Goal: Task Accomplishment & Management: Use online tool/utility

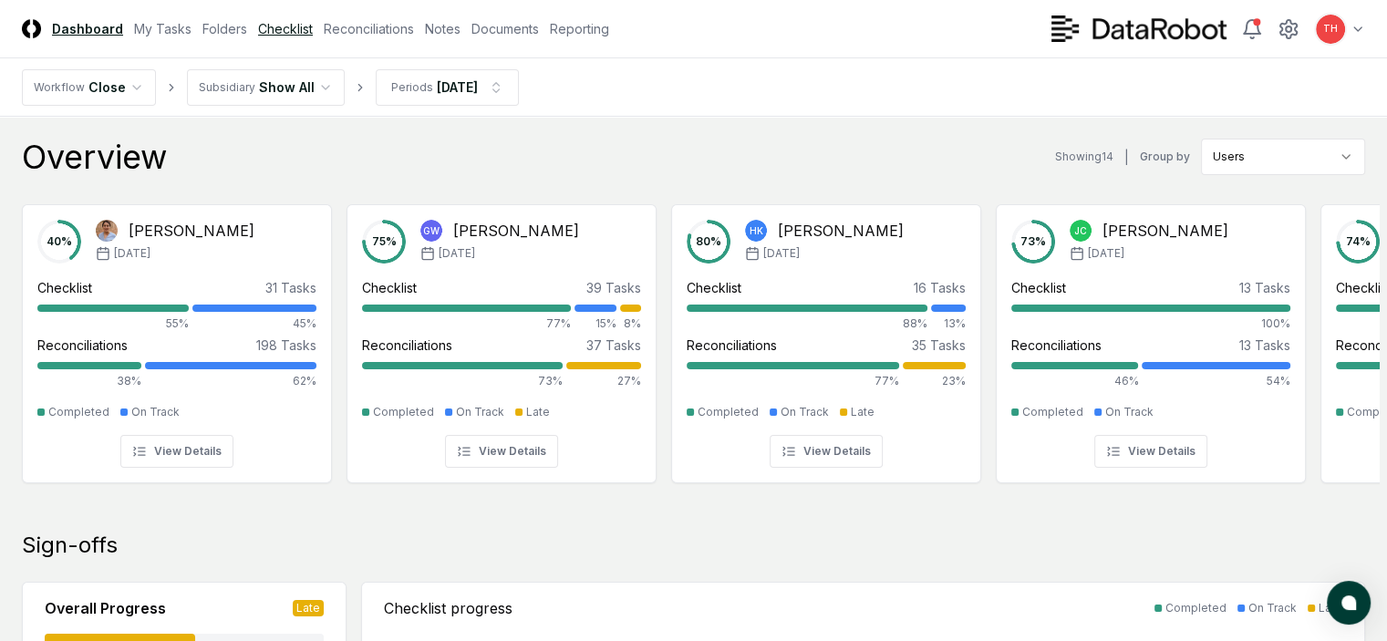
click at [313, 34] on link "Checklist" at bounding box center [285, 28] width 55 height 19
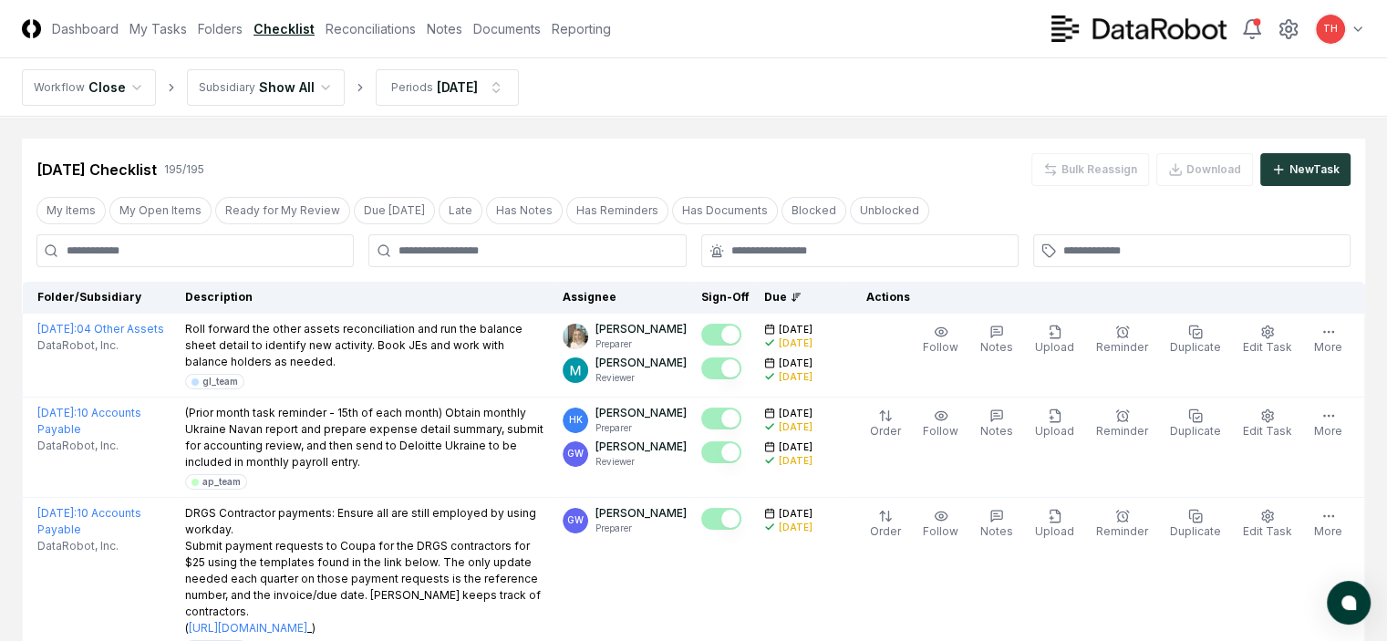
click at [500, 259] on div at bounding box center [527, 250] width 317 height 33
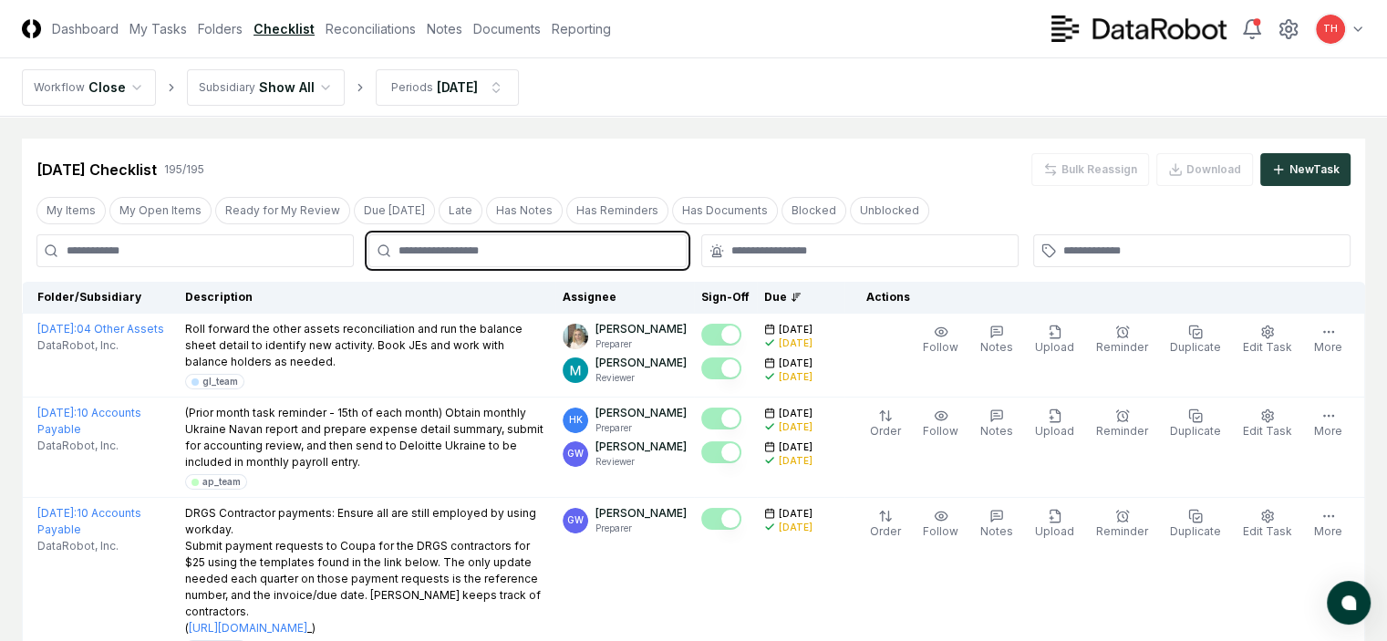
click at [483, 249] on input "text" at bounding box center [536, 251] width 275 height 16
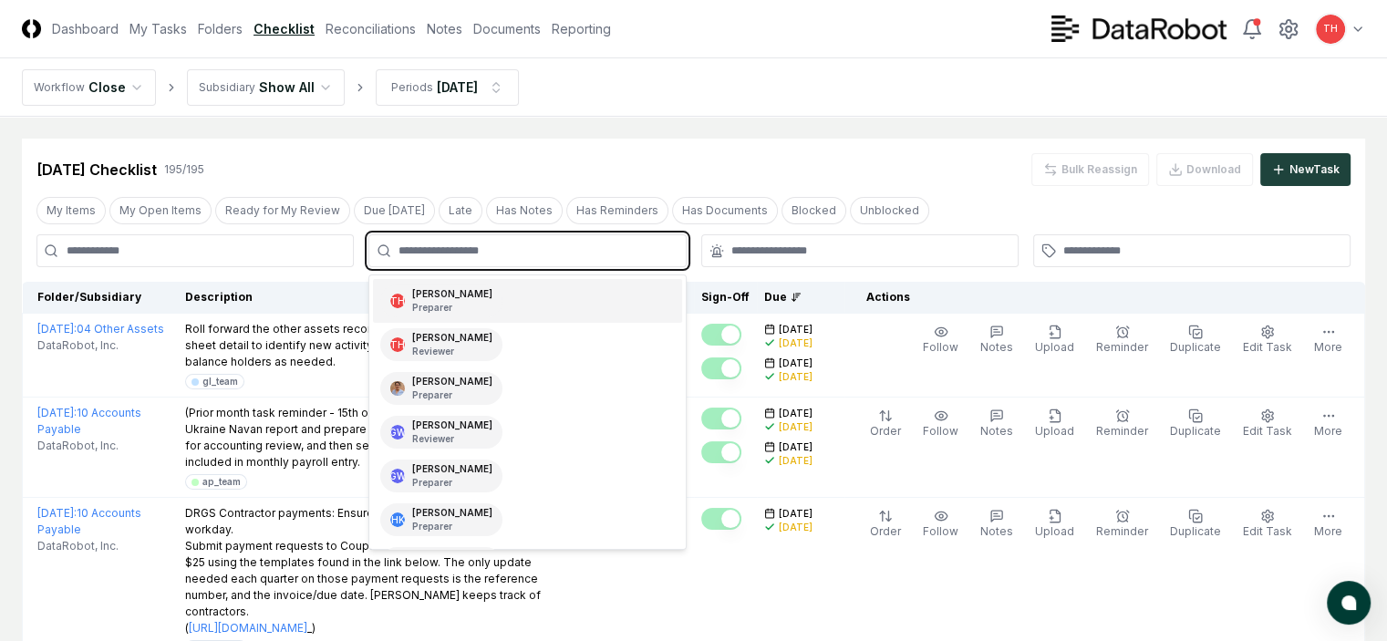
click at [446, 306] on p "Preparer" at bounding box center [452, 308] width 80 height 14
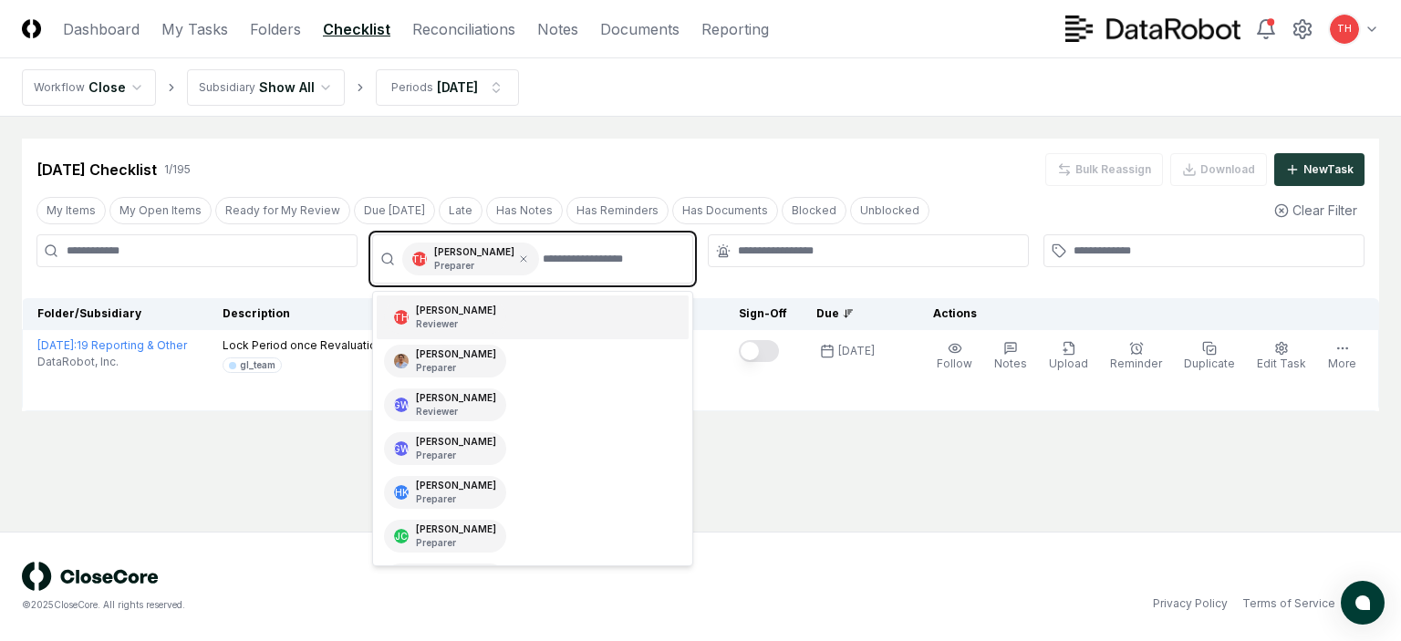
click at [441, 326] on p "Reviewer" at bounding box center [456, 324] width 80 height 14
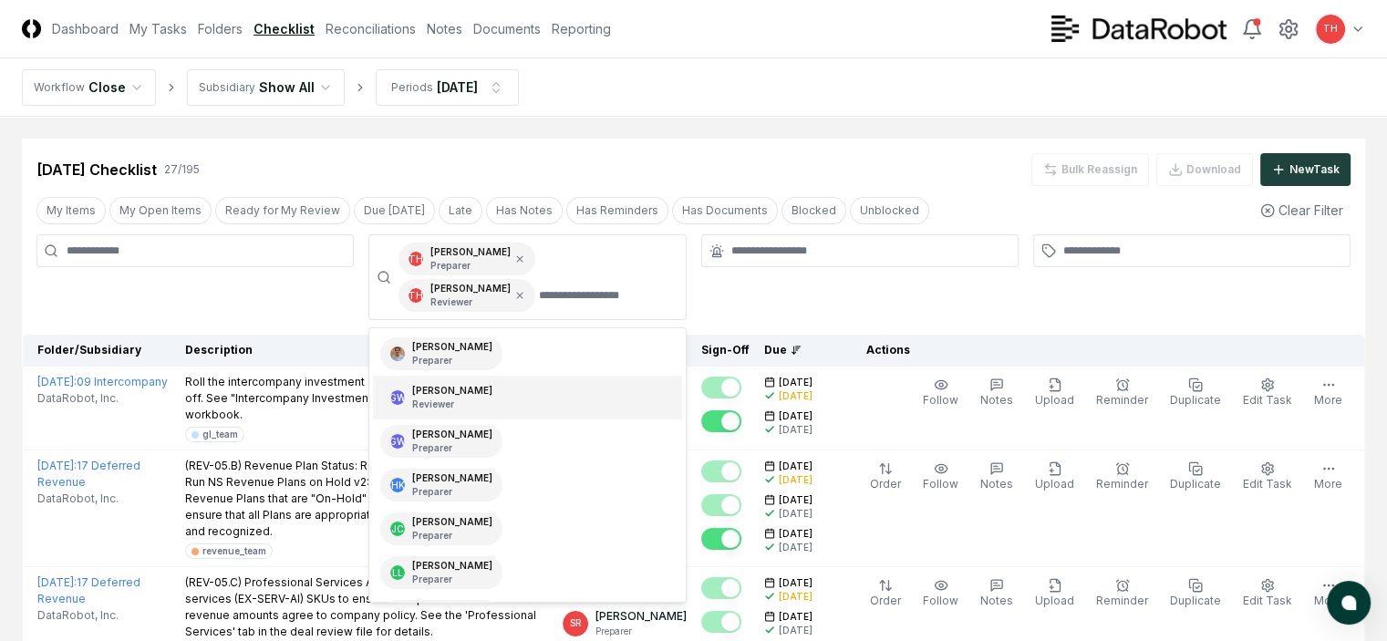
click at [785, 274] on div at bounding box center [859, 277] width 317 height 86
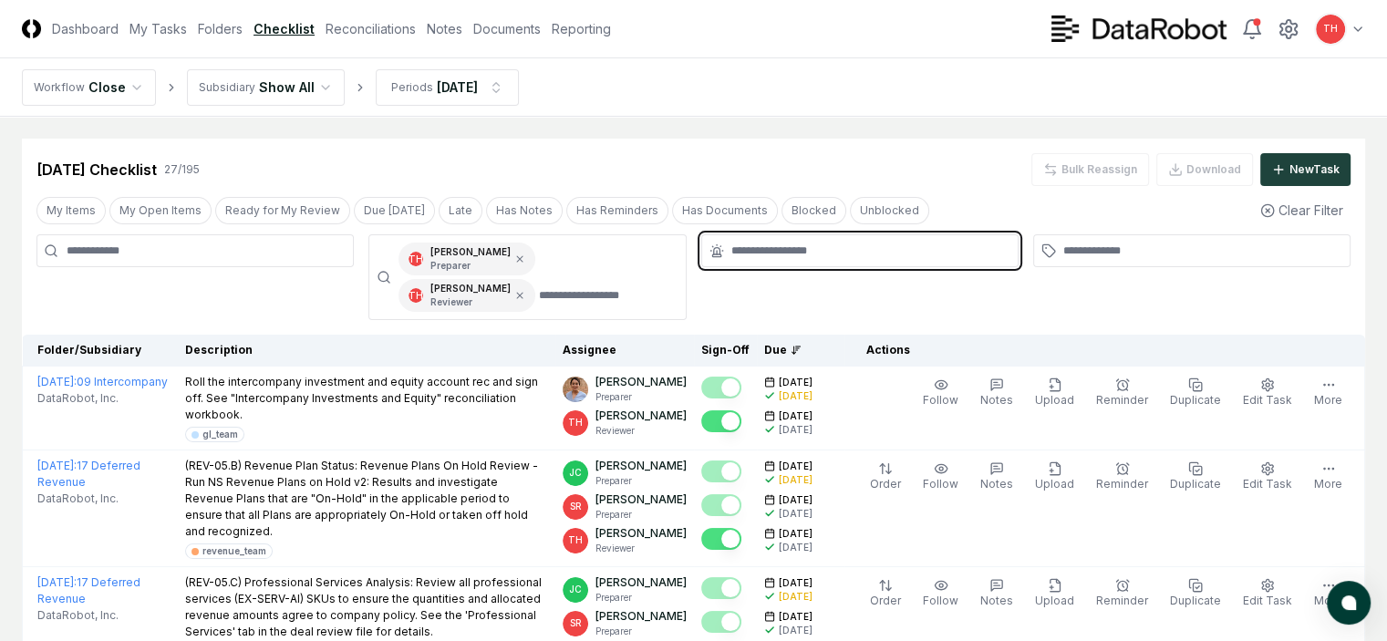
click at [783, 243] on input "text" at bounding box center [869, 251] width 275 height 16
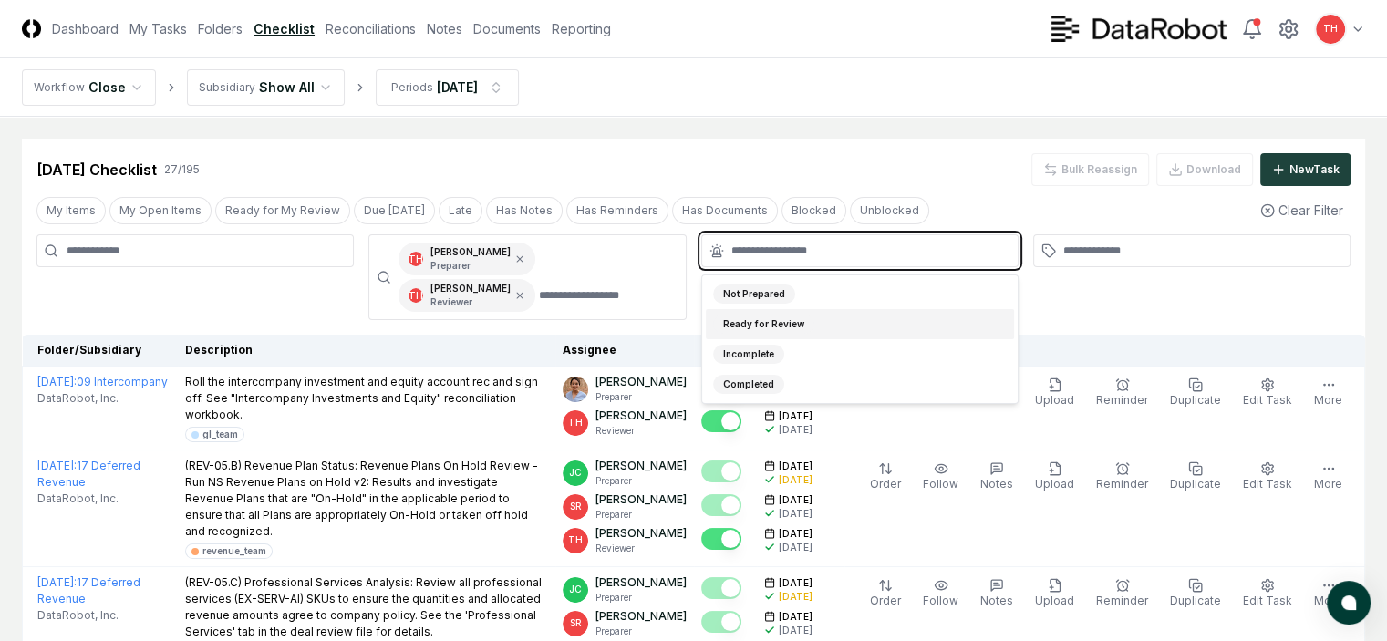
click at [762, 315] on div "Ready for Review" at bounding box center [763, 324] width 101 height 19
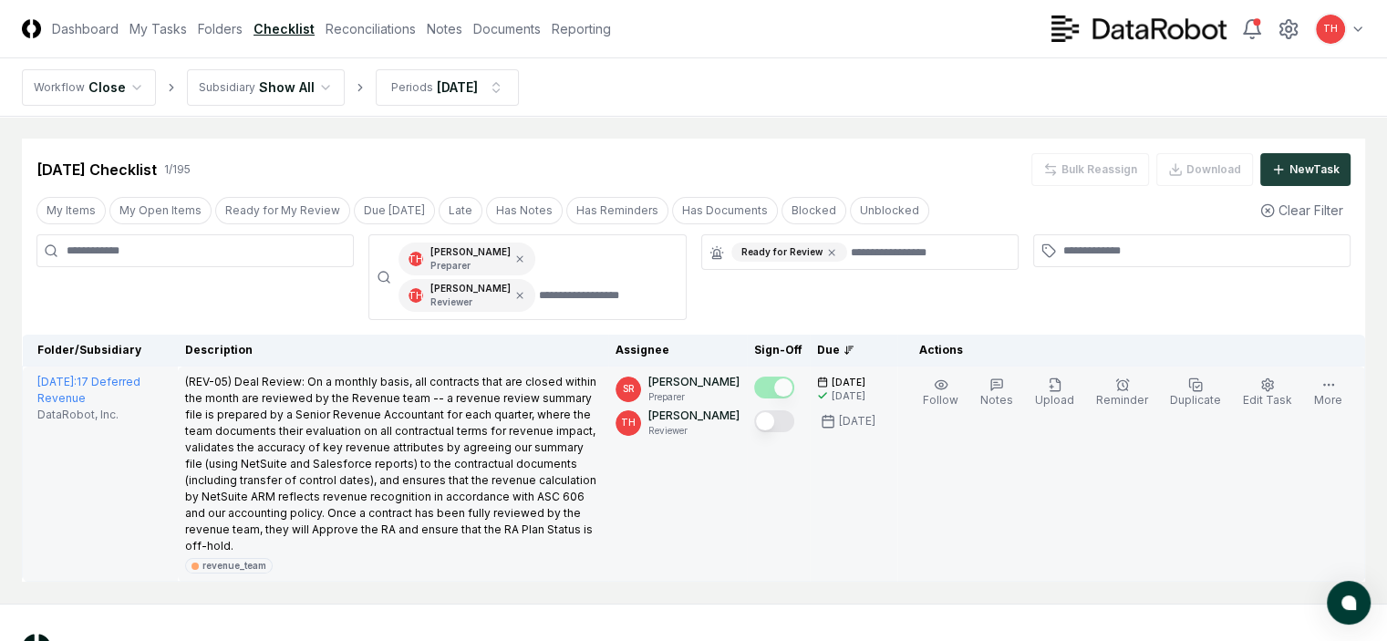
click at [759, 410] on button "Mark complete" at bounding box center [774, 421] width 40 height 22
click at [416, 34] on link "Reconciliations" at bounding box center [371, 28] width 90 height 19
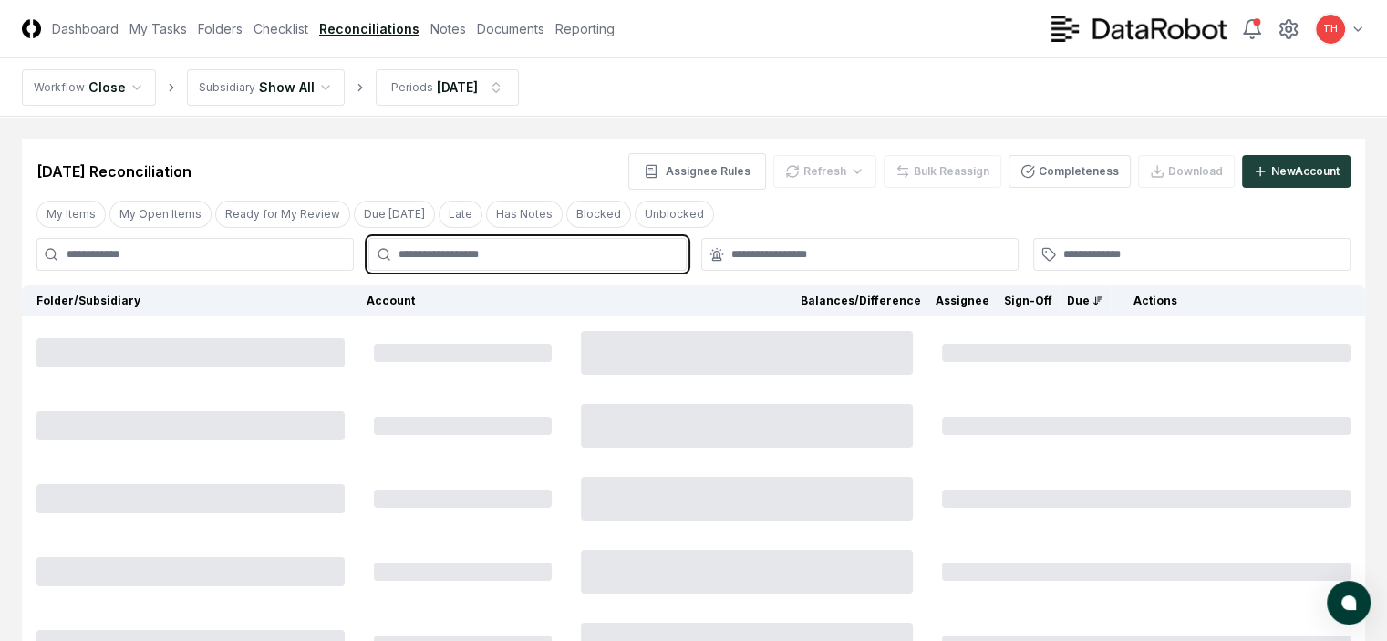
click at [587, 246] on input "text" at bounding box center [536, 254] width 275 height 16
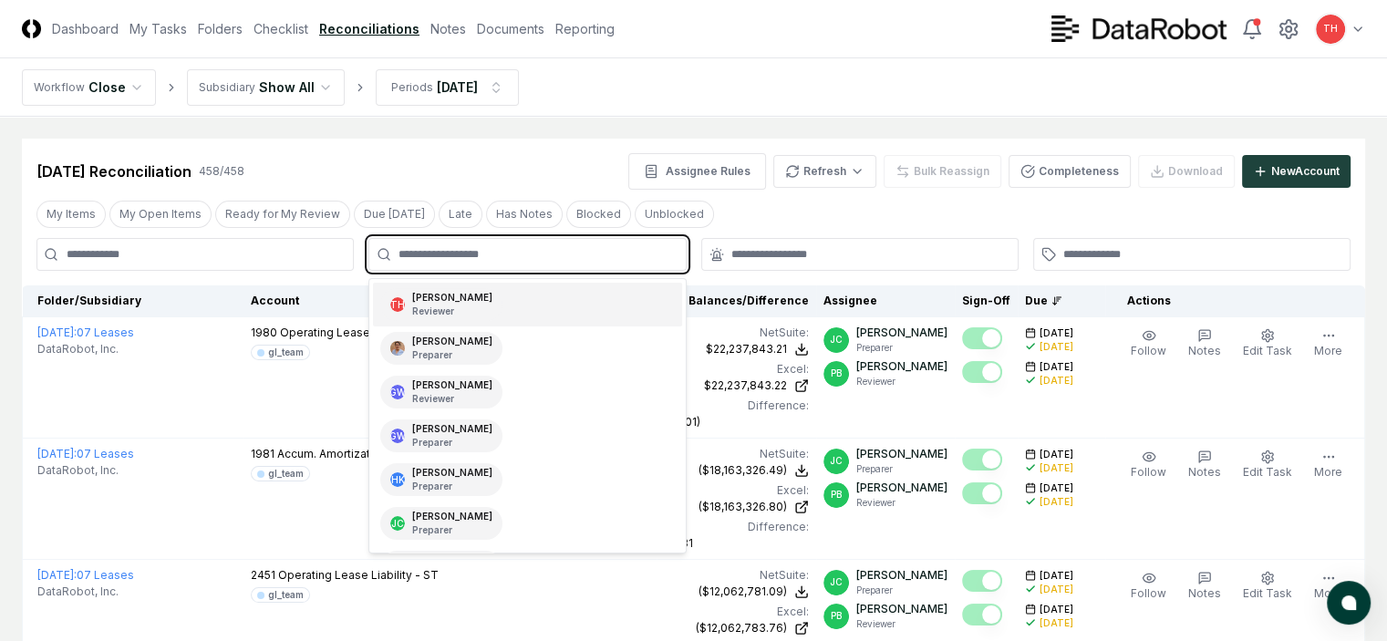
click at [437, 306] on p "Reviewer" at bounding box center [452, 312] width 80 height 14
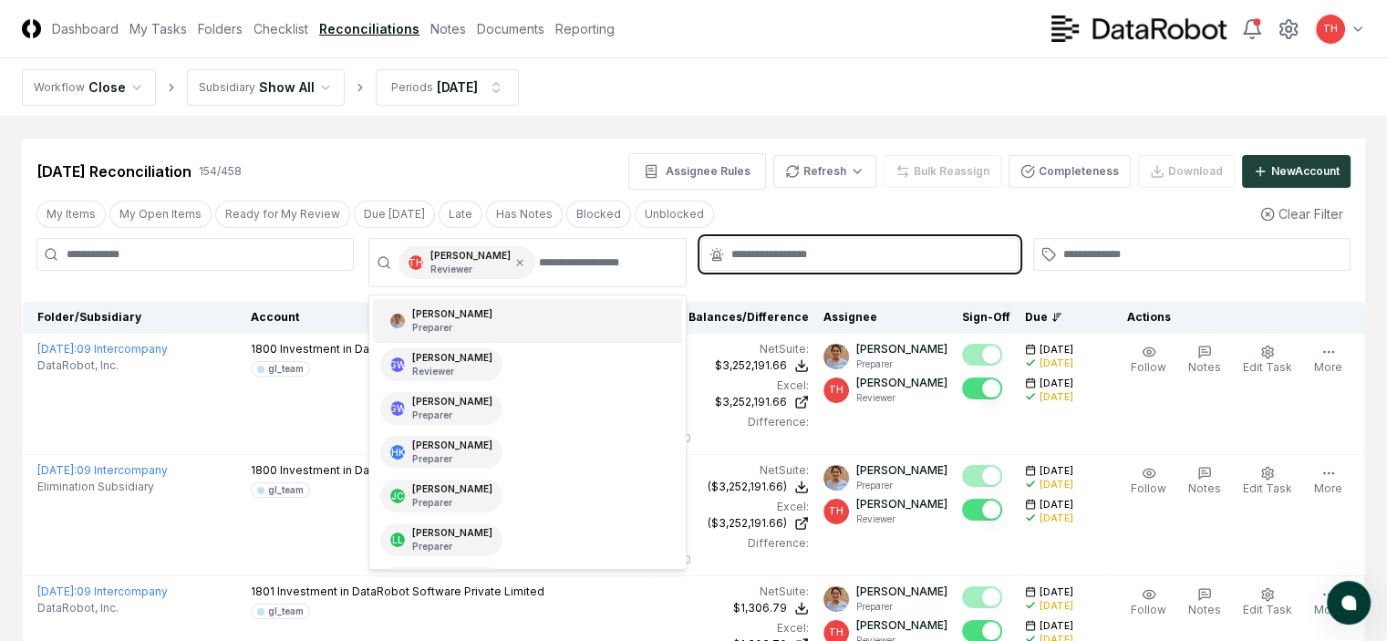
click at [797, 251] on input "text" at bounding box center [869, 254] width 275 height 16
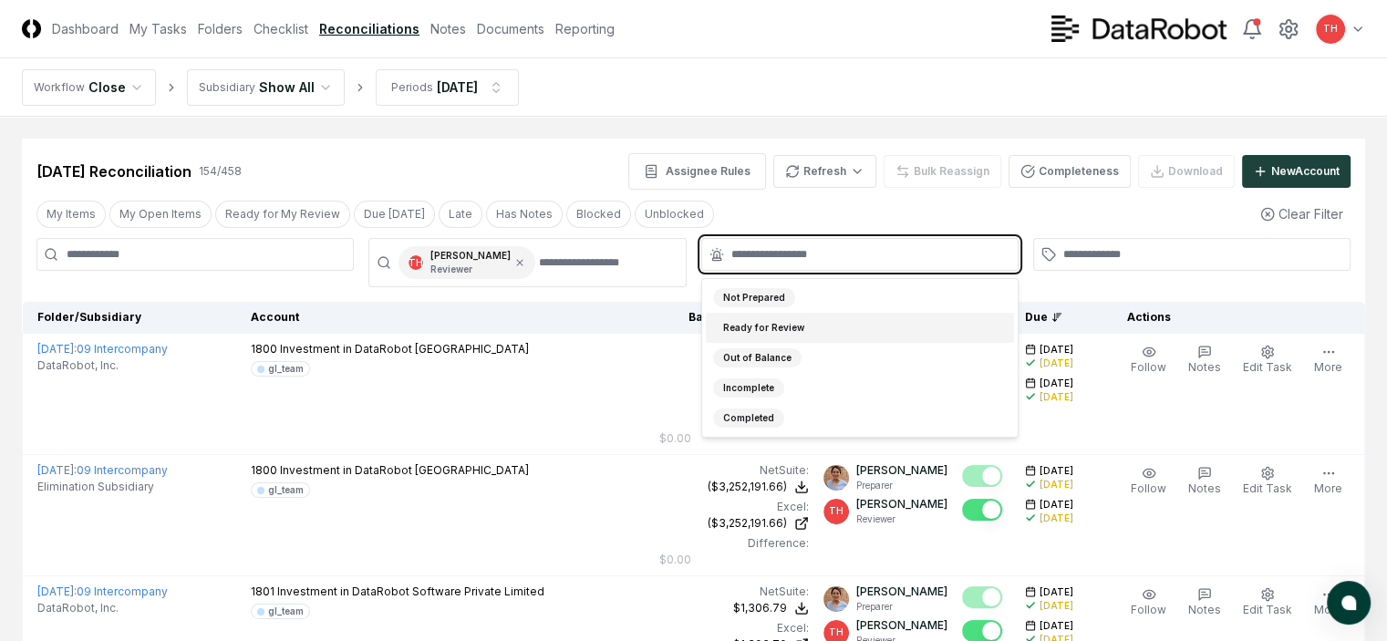
click at [766, 327] on div "Ready for Review" at bounding box center [763, 327] width 101 height 19
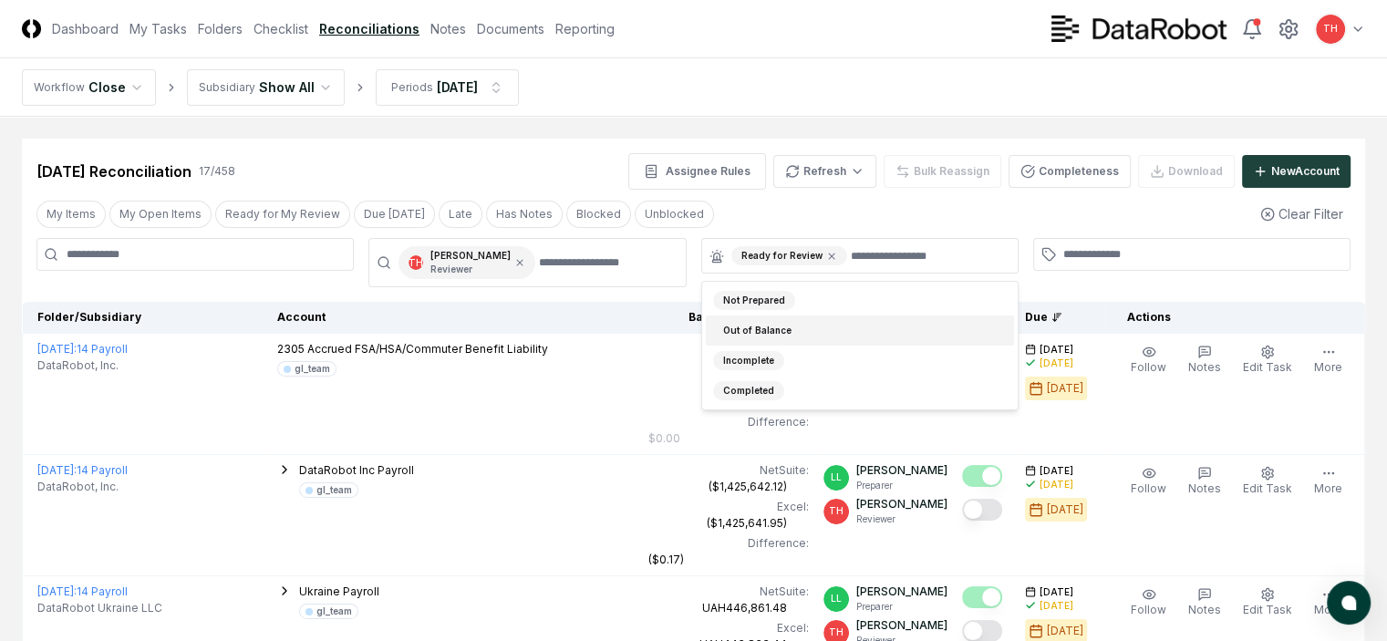
click at [766, 207] on div "My Items My Open Items Ready for My Review Due [DATE] Late Has Notes Blocked Un…" at bounding box center [694, 214] width 1344 height 34
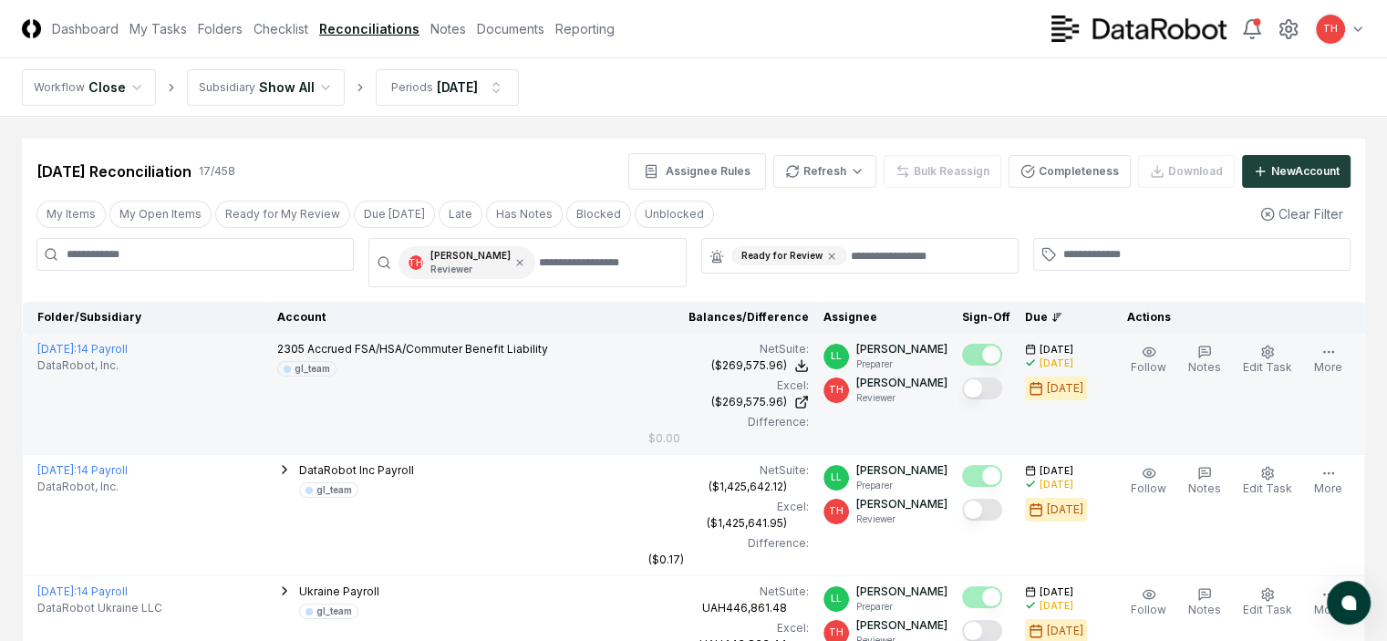
click at [964, 386] on button "Mark complete" at bounding box center [982, 389] width 40 height 22
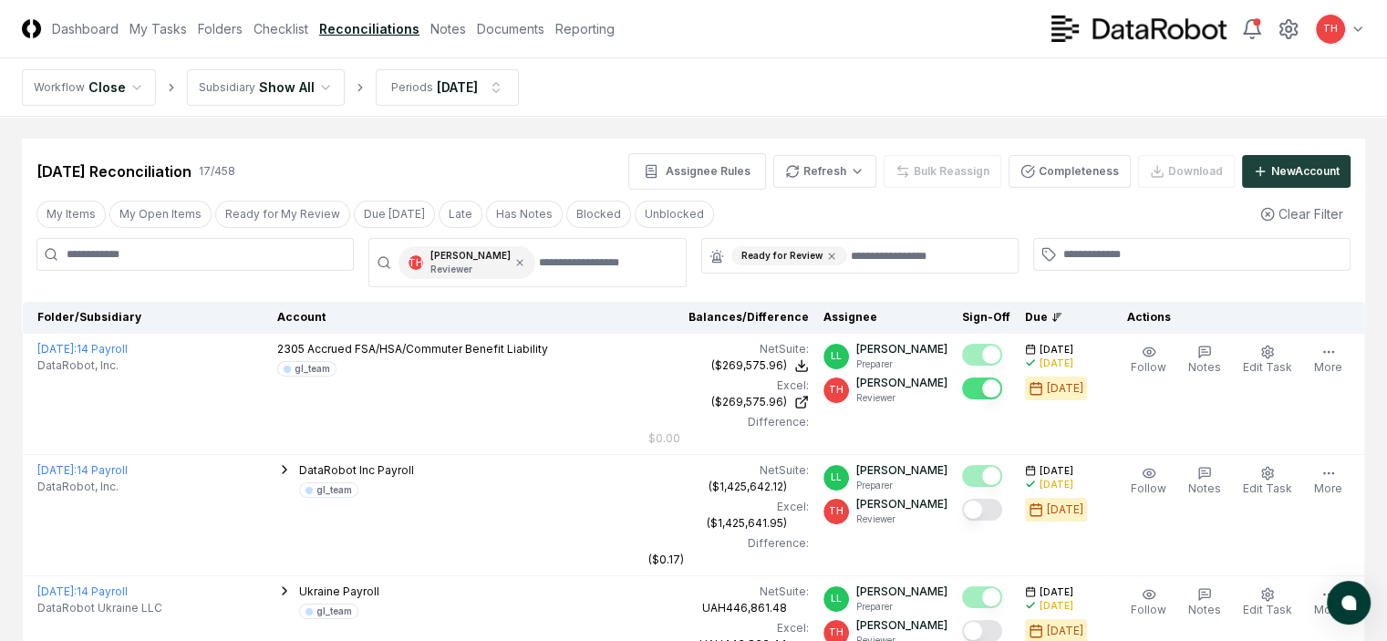
click at [568, 165] on div "[DATE] Reconciliation 17 / 458 Assignee Rules Refresh Bulk Reassign Completenes…" at bounding box center [693, 171] width 1314 height 36
